Goal: Register for event/course

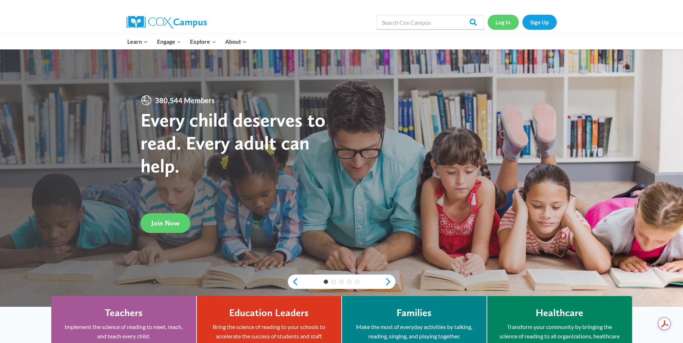
click at [508, 25] on link "Log In" at bounding box center [503, 22] width 31 height 15
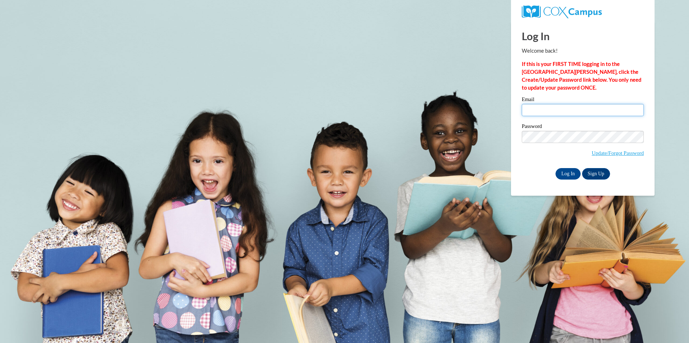
click at [569, 109] on input "Email" at bounding box center [583, 110] width 122 height 12
type input "pstover@my.athens.edu"
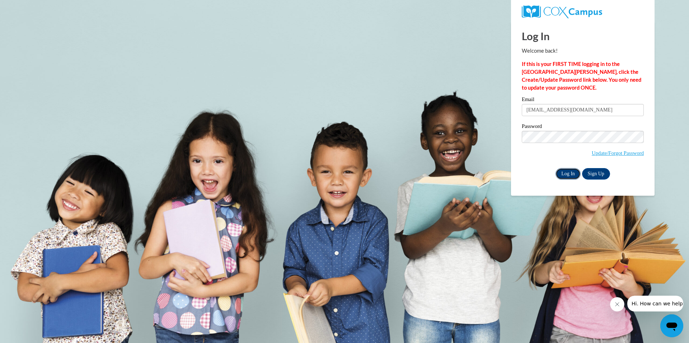
click at [573, 173] on input "Log In" at bounding box center [567, 173] width 25 height 11
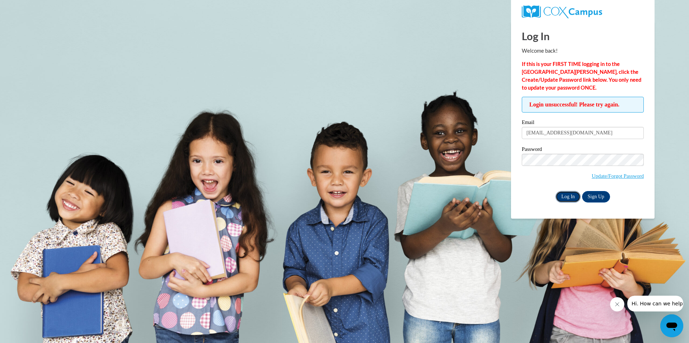
click at [562, 196] on input "Log In" at bounding box center [567, 196] width 25 height 11
click at [561, 199] on input "Log In" at bounding box center [567, 196] width 25 height 11
click at [607, 175] on link "Update/Forgot Password" at bounding box center [618, 176] width 52 height 6
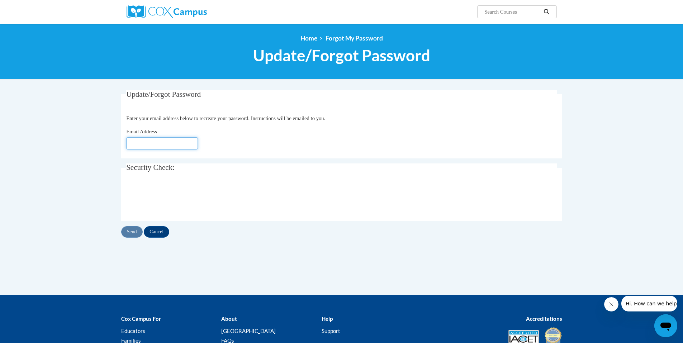
click at [184, 144] on input "Email Address" at bounding box center [162, 143] width 72 height 12
type input "pstover@my.athens.edu"
click at [128, 231] on input "Send" at bounding box center [132, 231] width 22 height 11
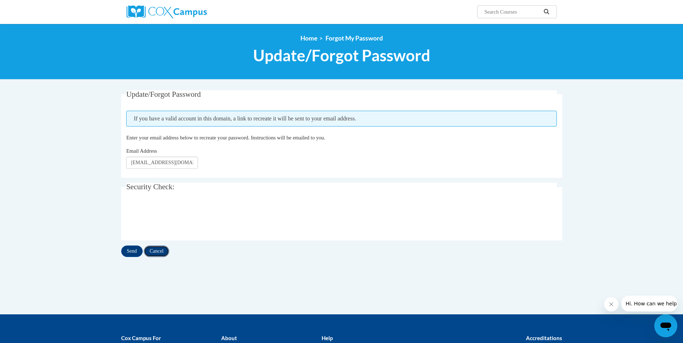
click at [158, 253] on input "Cancel" at bounding box center [156, 251] width 25 height 11
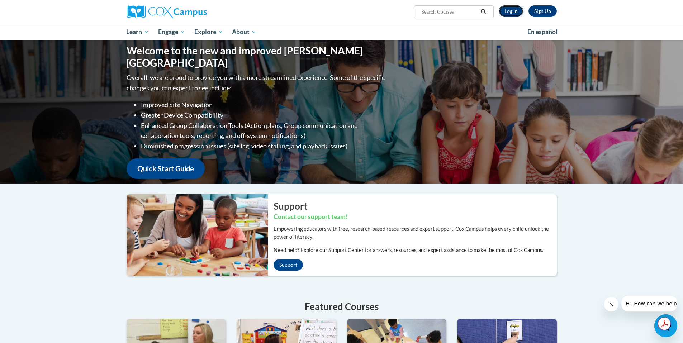
click at [511, 11] on link "Log In" at bounding box center [511, 10] width 25 height 11
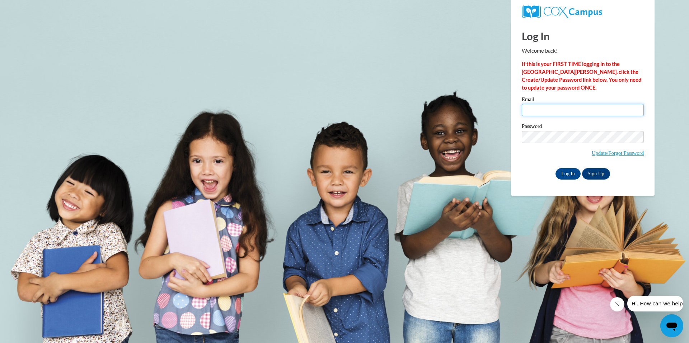
click at [536, 105] on input "Email" at bounding box center [583, 110] width 122 height 12
type input "pstover@lawrenceal.org"
click at [562, 172] on input "Log In" at bounding box center [567, 173] width 25 height 11
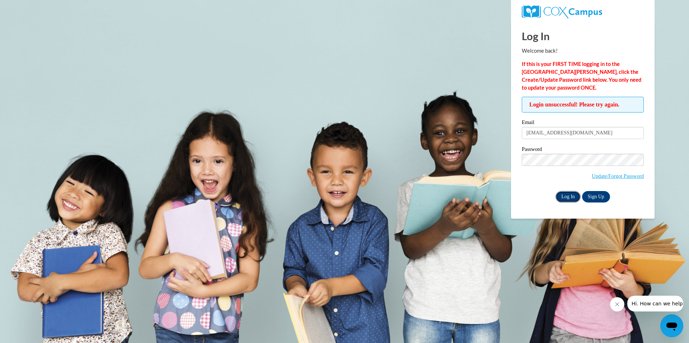
click at [567, 191] on input "Log In" at bounding box center [567, 196] width 25 height 11
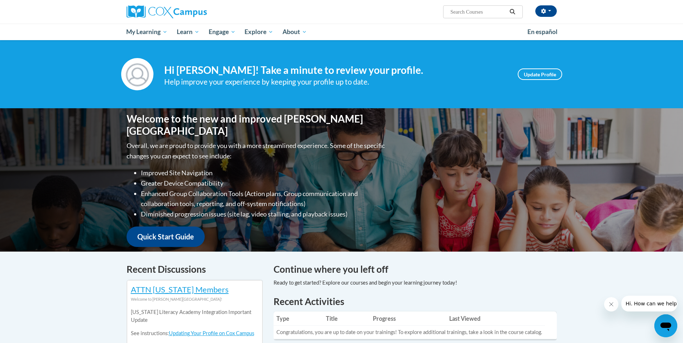
click at [486, 14] on input "Search..." at bounding box center [478, 12] width 57 height 9
type input "PK-5 Structural Literacy Program"
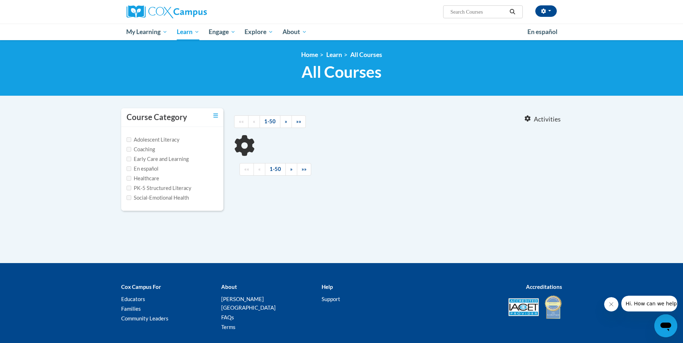
type input "PK-5 Structural Literacy Program"
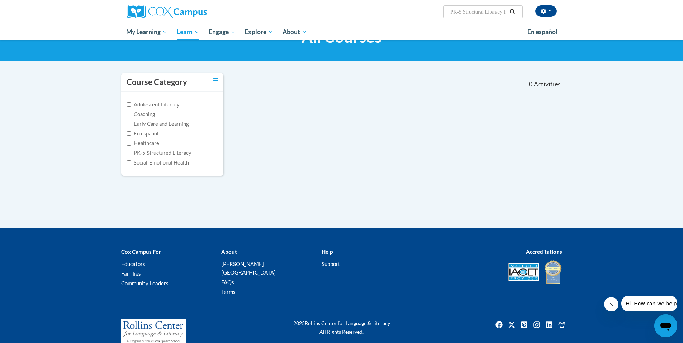
scroll to position [38, 0]
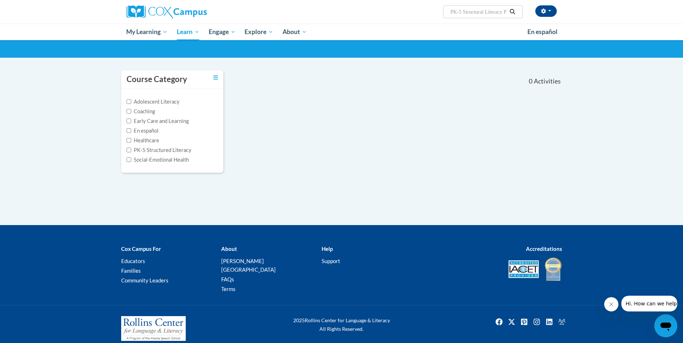
click at [157, 152] on label "PK-5 Structured Literacy" at bounding box center [159, 150] width 65 height 8
click at [131, 152] on input "PK-5 Structured Literacy" at bounding box center [129, 150] width 5 height 5
checkbox input "true"
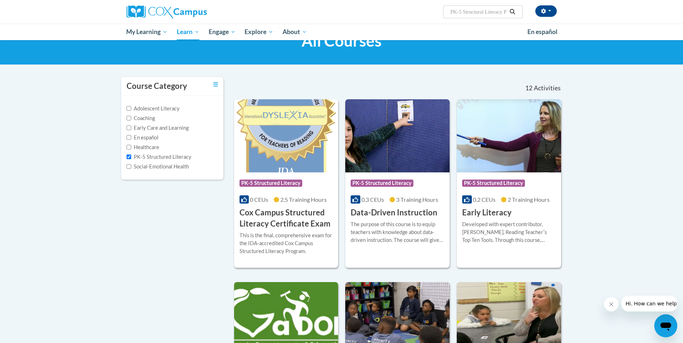
scroll to position [0, 0]
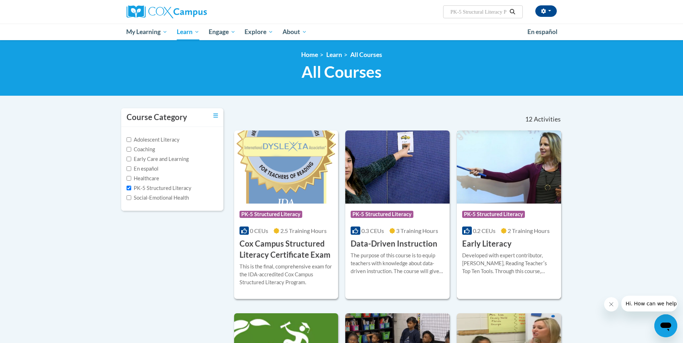
click at [497, 255] on div "Developed with expert contributor, Dr. Deborah Glaser, Reading Teacherʹs Top Te…" at bounding box center [509, 264] width 94 height 24
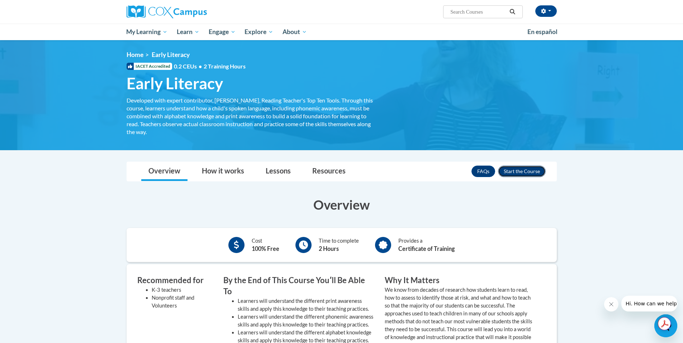
click at [526, 173] on button "Enroll" at bounding box center [522, 171] width 48 height 11
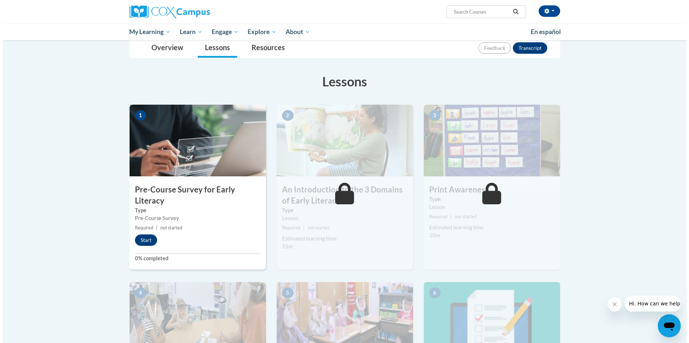
scroll to position [96, 0]
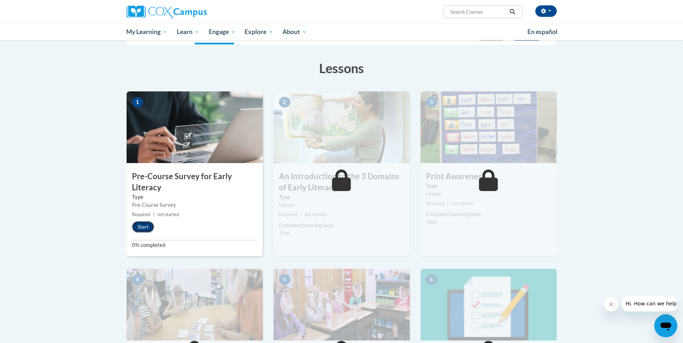
click at [147, 230] on button "Start" at bounding box center [143, 226] width 22 height 11
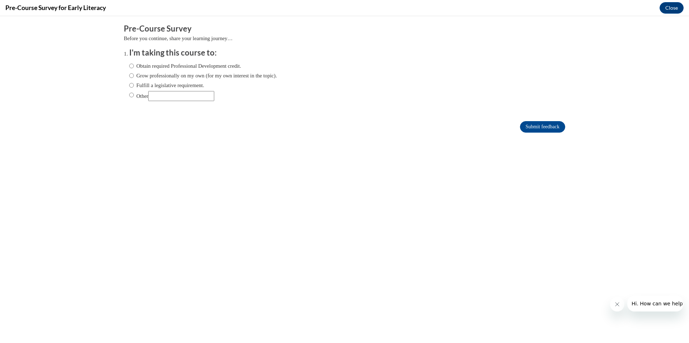
scroll to position [0, 0]
click at [129, 97] on input "Other" at bounding box center [131, 95] width 5 height 8
radio input "true"
click at [169, 96] on input "Other" at bounding box center [181, 96] width 66 height 10
type input "college class"
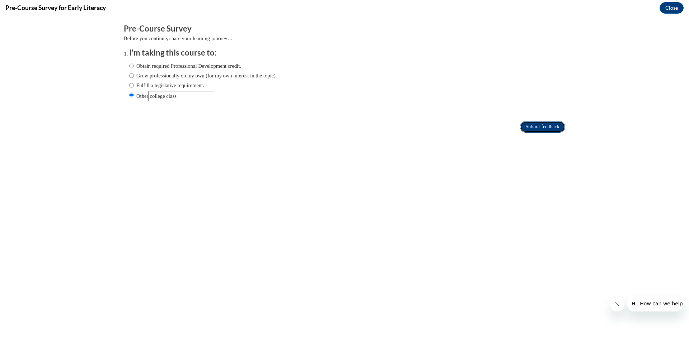
click at [520, 124] on input "Submit feedback" at bounding box center [542, 126] width 45 height 11
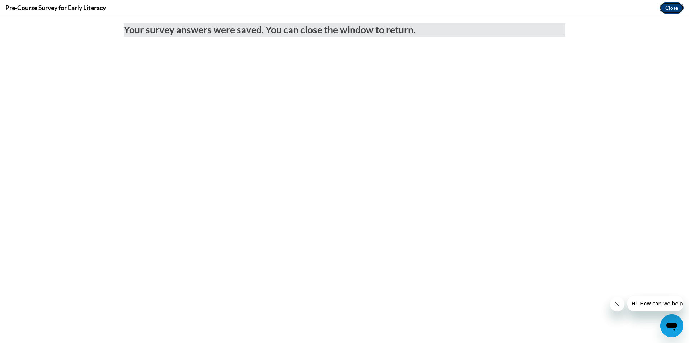
click at [672, 10] on button "Close" at bounding box center [671, 7] width 24 height 11
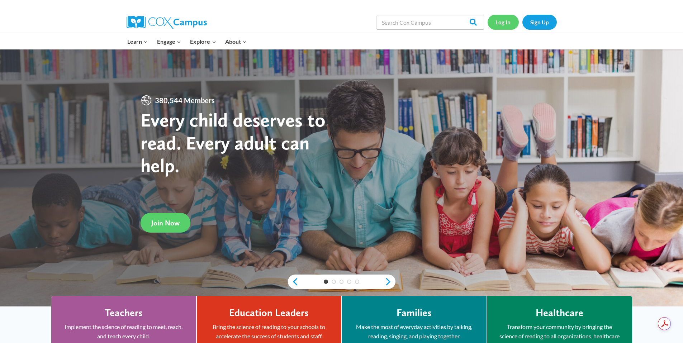
click at [496, 24] on link "Log In" at bounding box center [503, 22] width 31 height 15
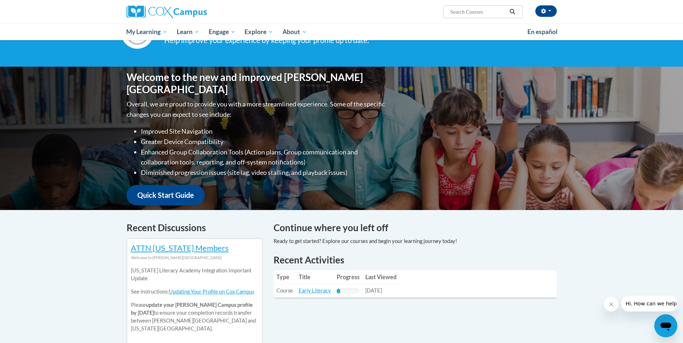
scroll to position [48, 0]
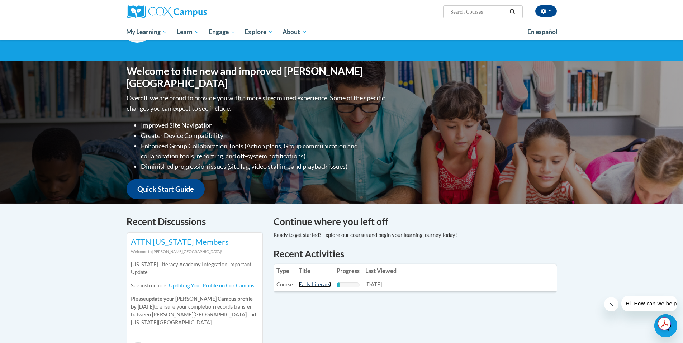
click at [316, 282] on link "Early Literacy" at bounding box center [315, 285] width 32 height 6
click at [316, 284] on link "Early Literacy" at bounding box center [315, 285] width 32 height 6
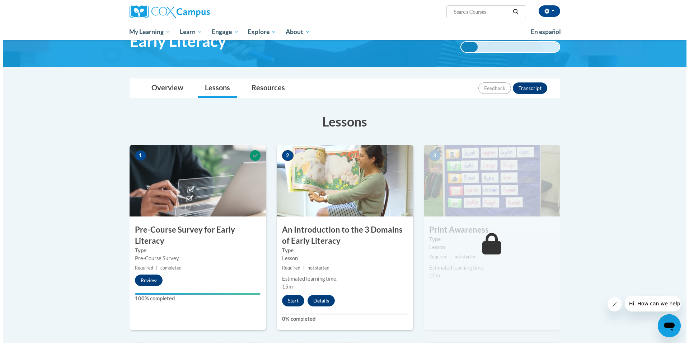
scroll to position [48, 0]
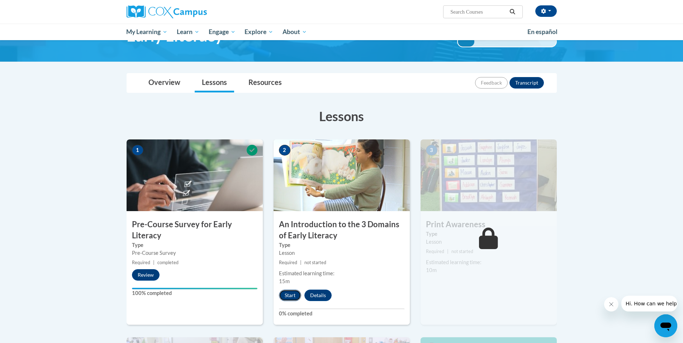
click at [290, 294] on button "Start" at bounding box center [290, 295] width 22 height 11
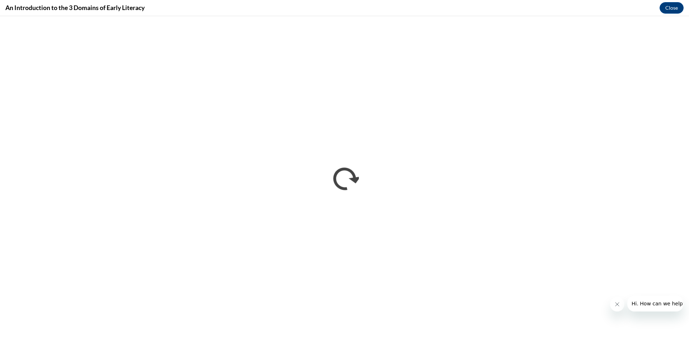
scroll to position [0, 0]
